Goal: Information Seeking & Learning: Learn about a topic

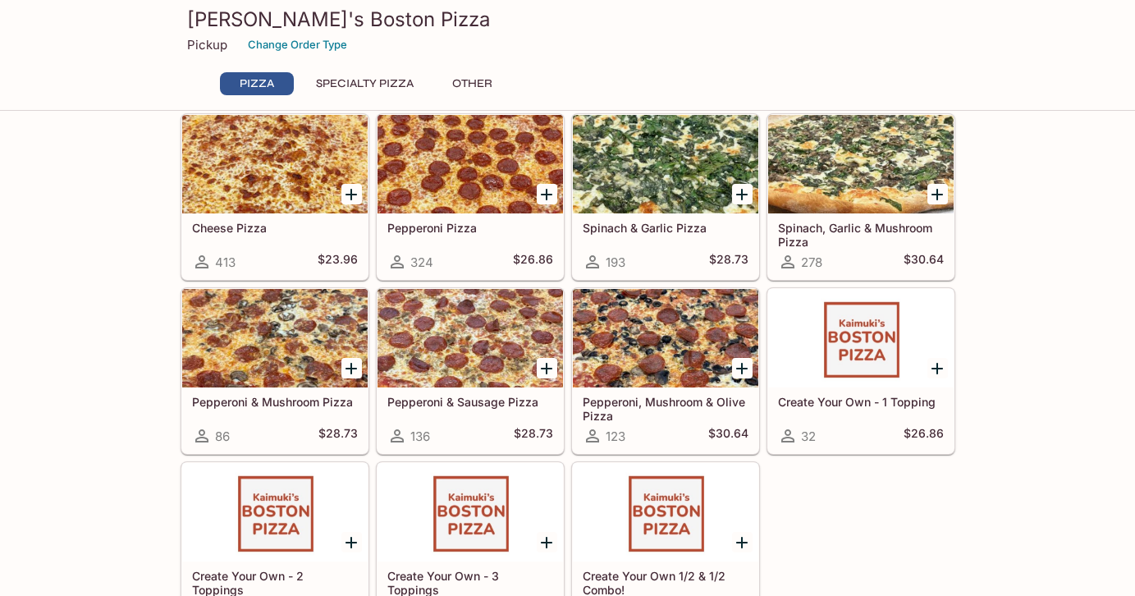
scroll to position [131, 0]
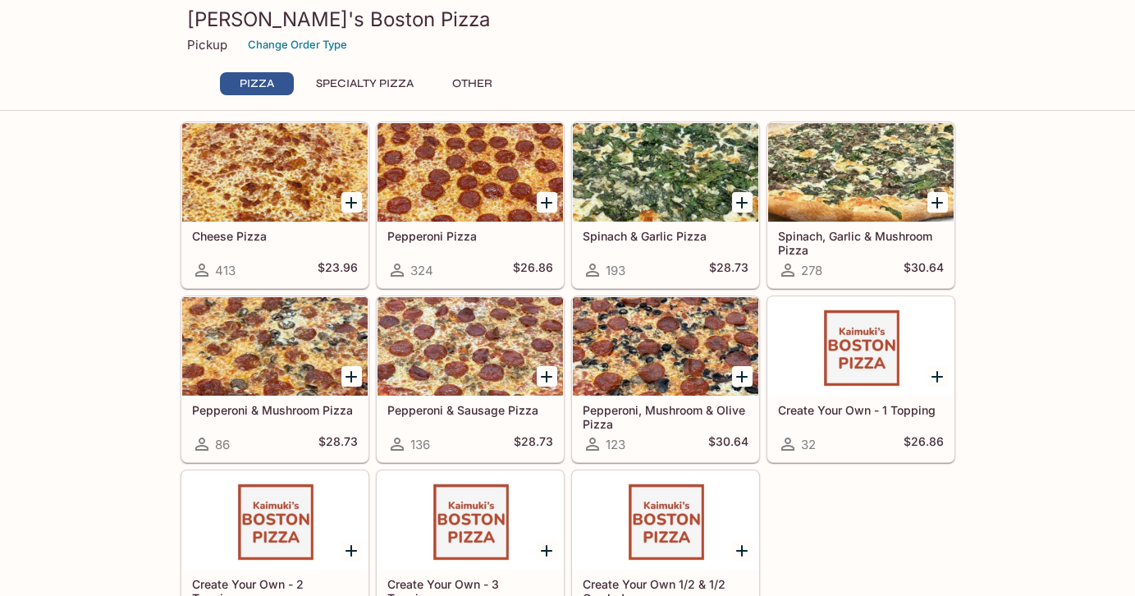
click at [500, 369] on div at bounding box center [471, 346] width 186 height 98
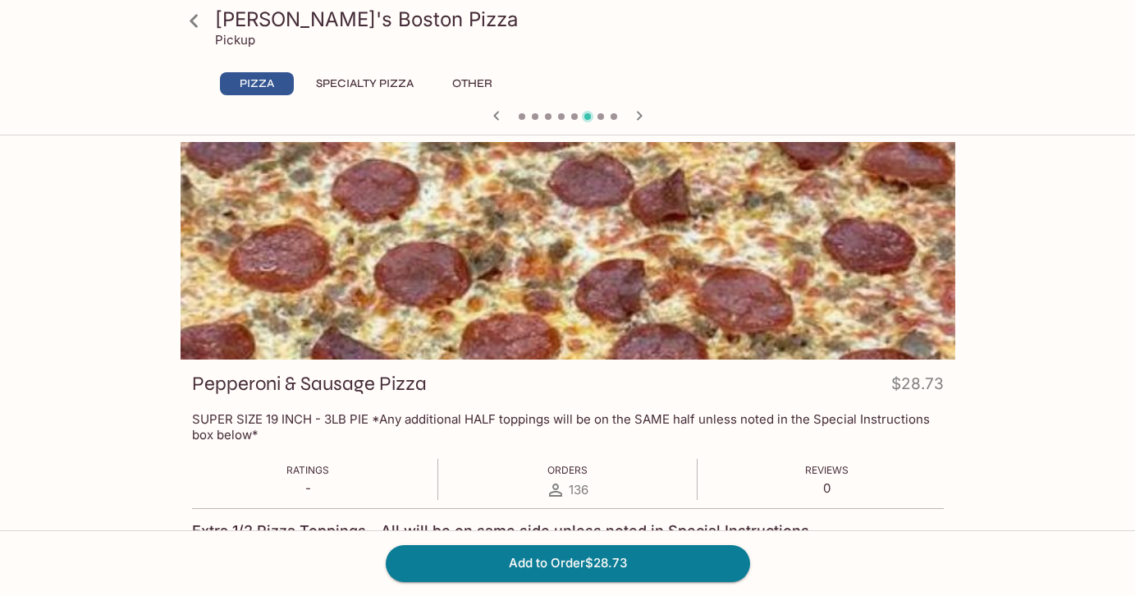
click at [198, 25] on icon at bounding box center [194, 21] width 29 height 29
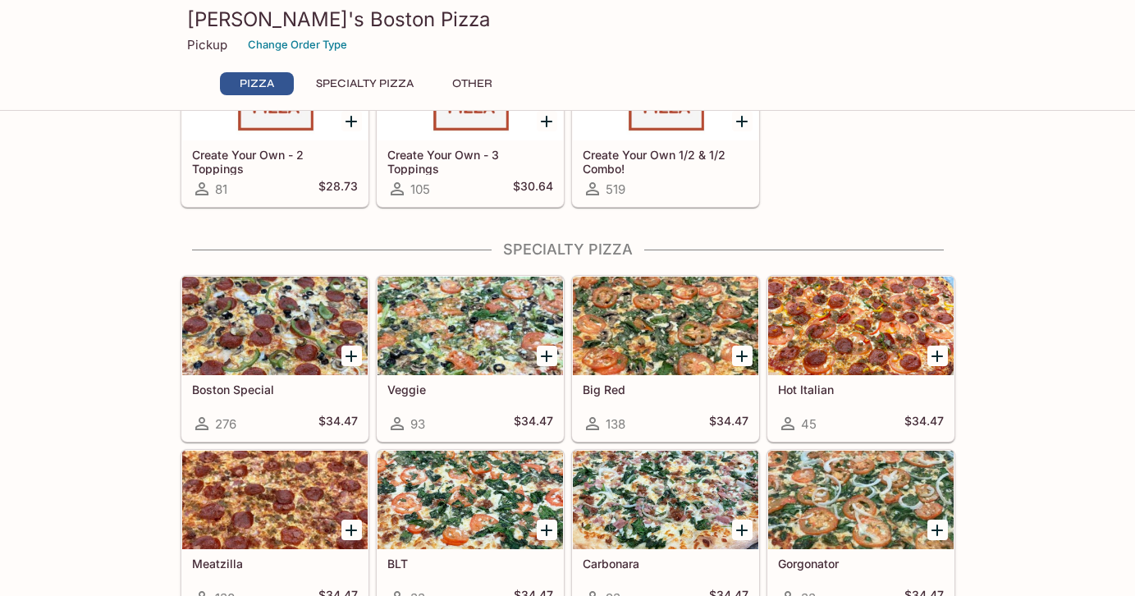
scroll to position [559, 0]
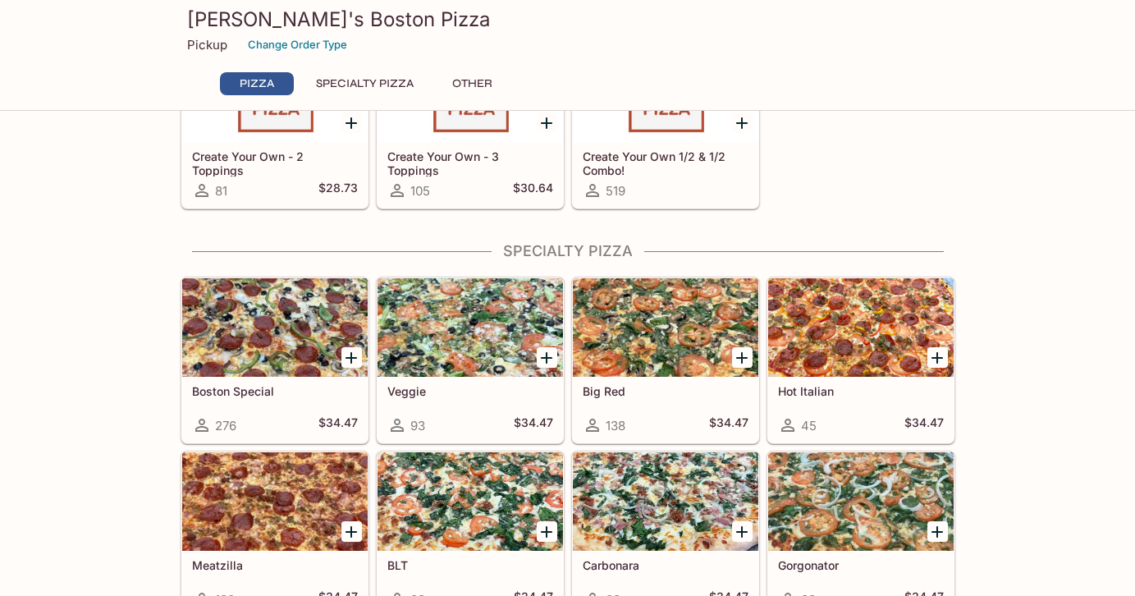
click at [286, 308] on div at bounding box center [275, 327] width 186 height 98
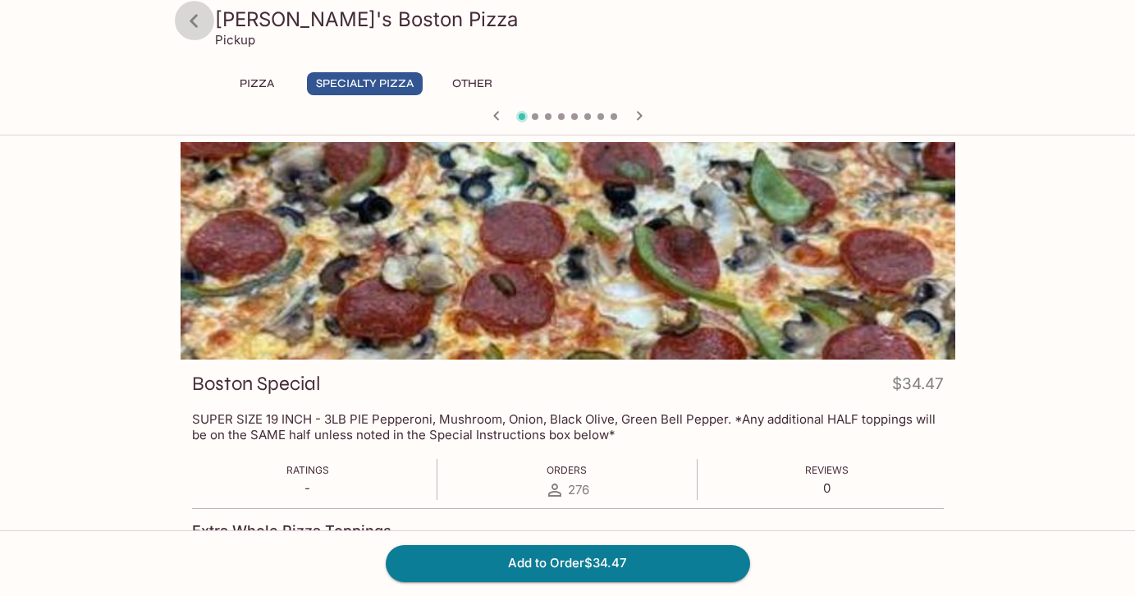
click at [190, 11] on icon at bounding box center [194, 21] width 29 height 29
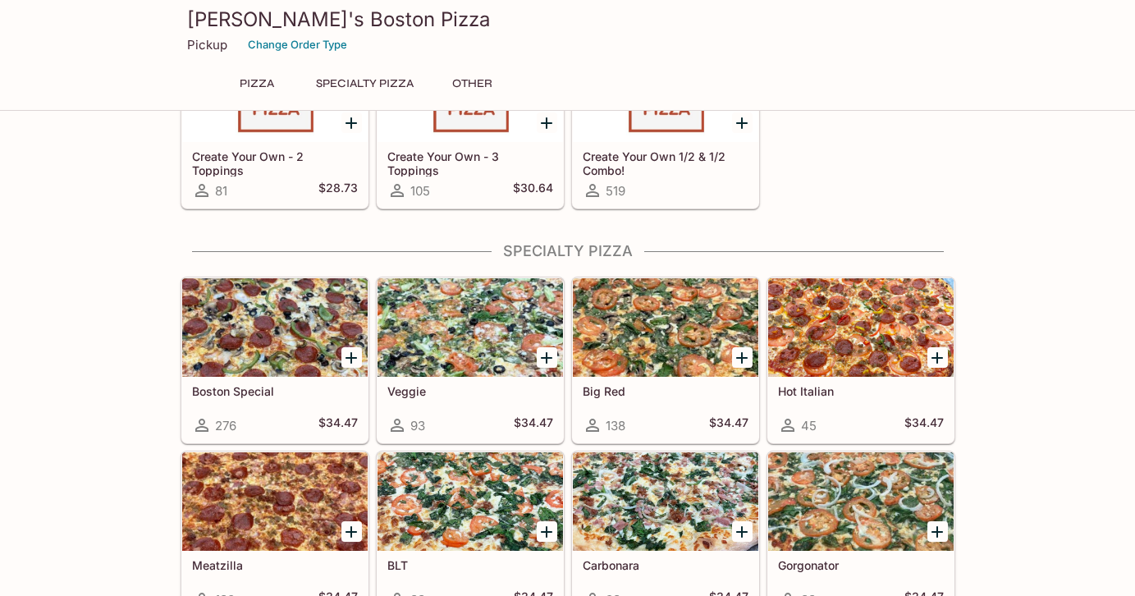
scroll to position [552, 0]
